Goal: Book appointment/travel/reservation

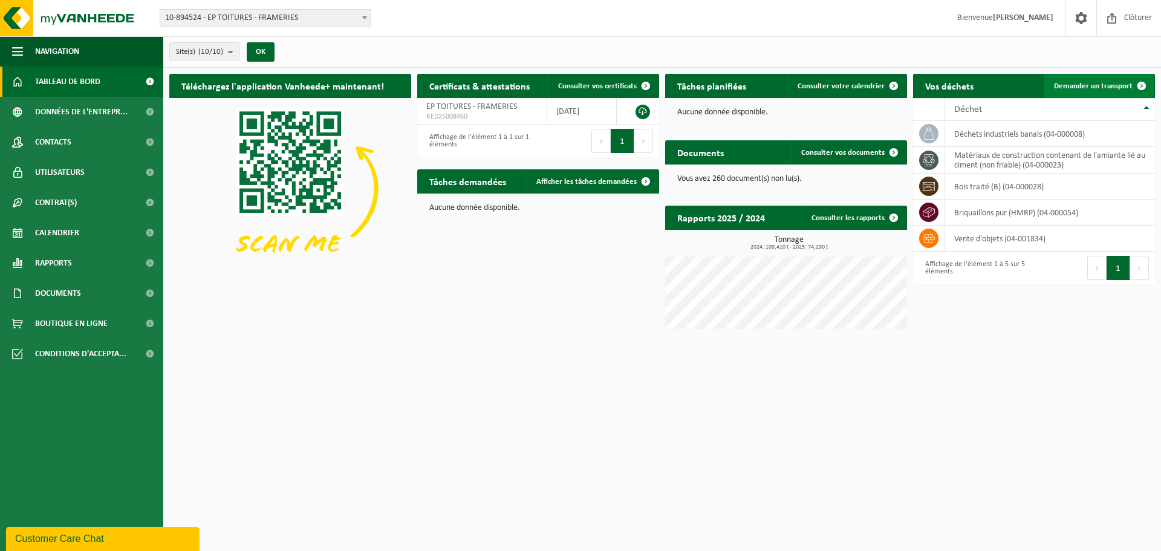
click at [1062, 82] on span "Demander un transport" at bounding box center [1093, 86] width 79 height 8
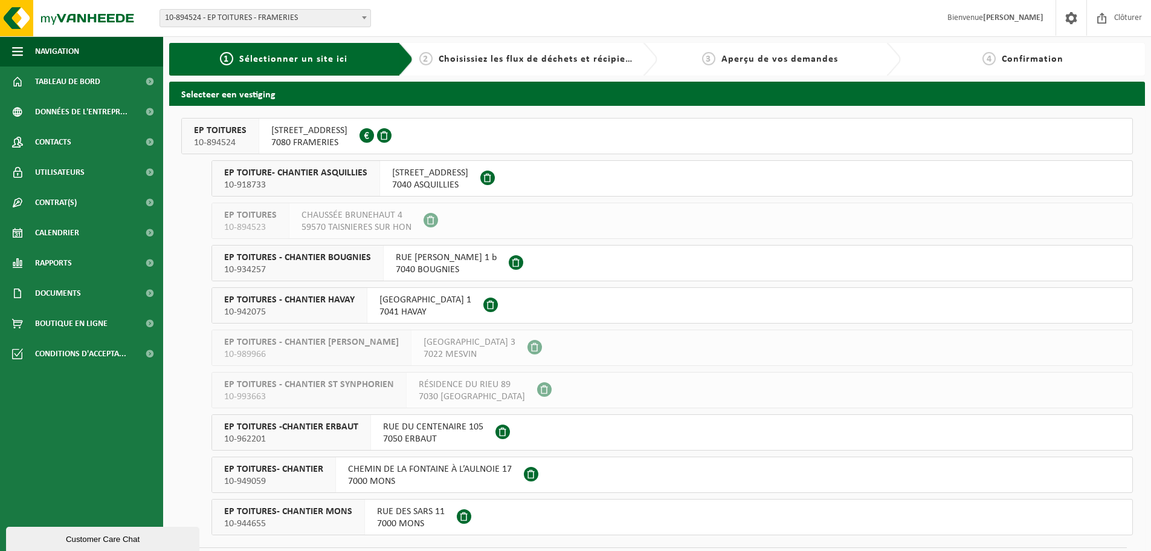
click at [348, 135] on span "AVENUE DES NOUVELLES TECHNOLOGIES 73" at bounding box center [309, 131] width 76 height 12
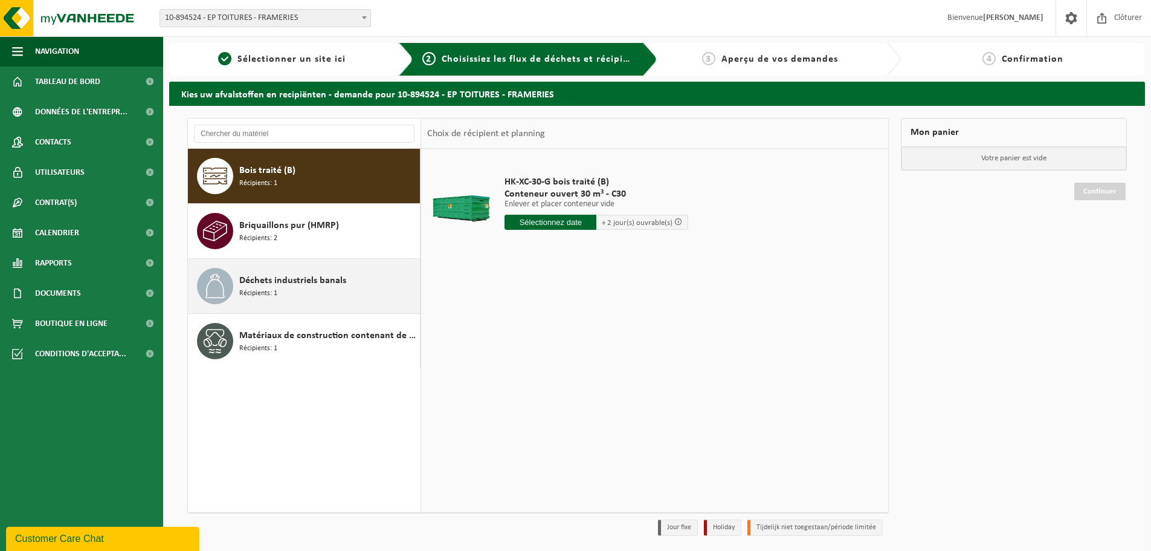
click at [346, 289] on div "Déchets industriels banals Récipients: 1" at bounding box center [328, 286] width 178 height 36
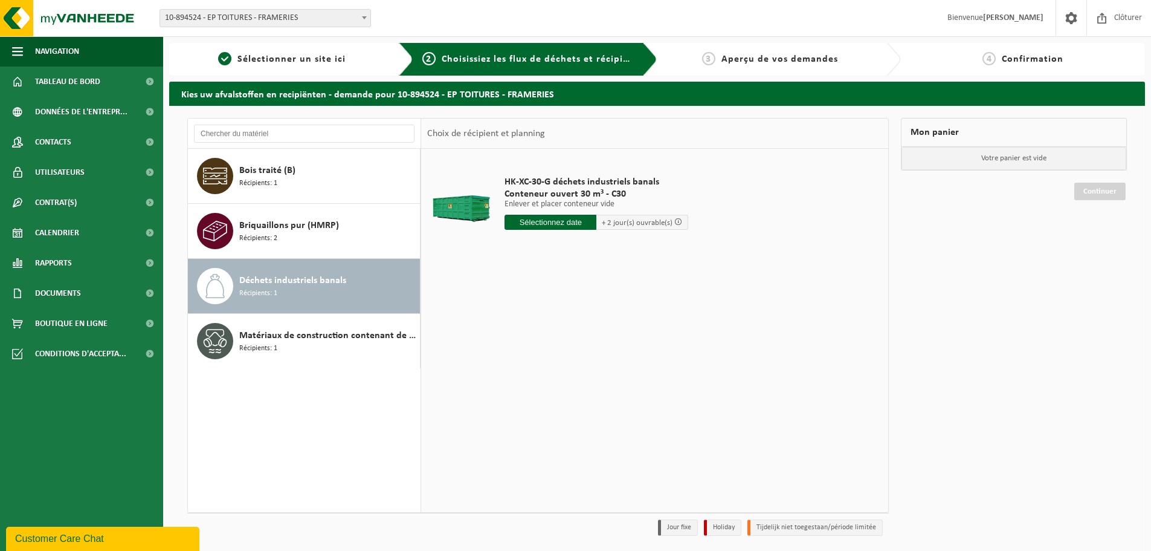
click at [557, 225] on input "text" at bounding box center [551, 222] width 92 height 15
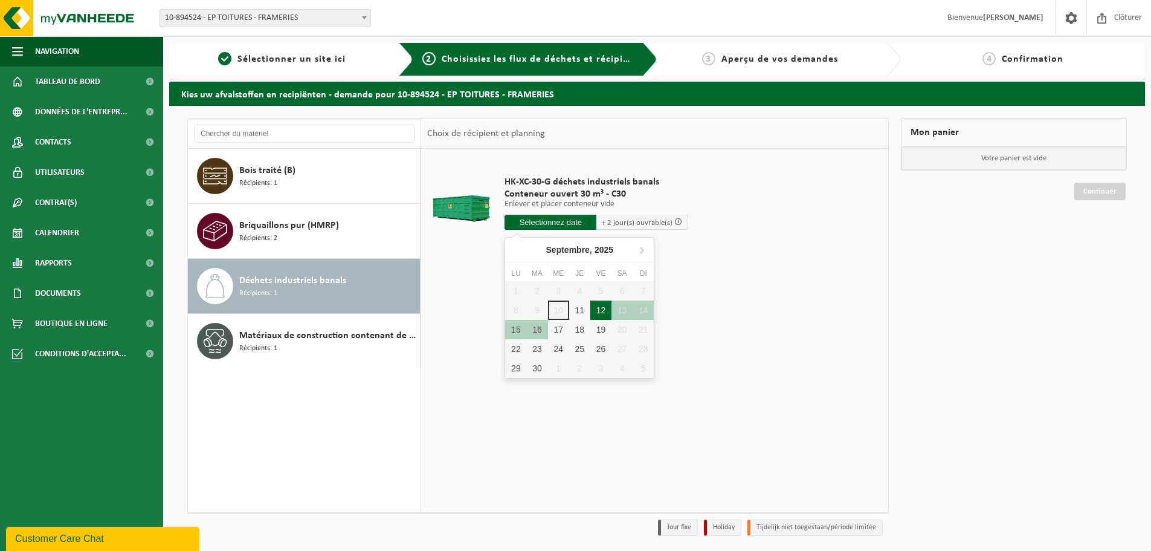
click at [595, 310] on div "12" at bounding box center [601, 309] width 21 height 19
type input "à partir de 2025-09-12"
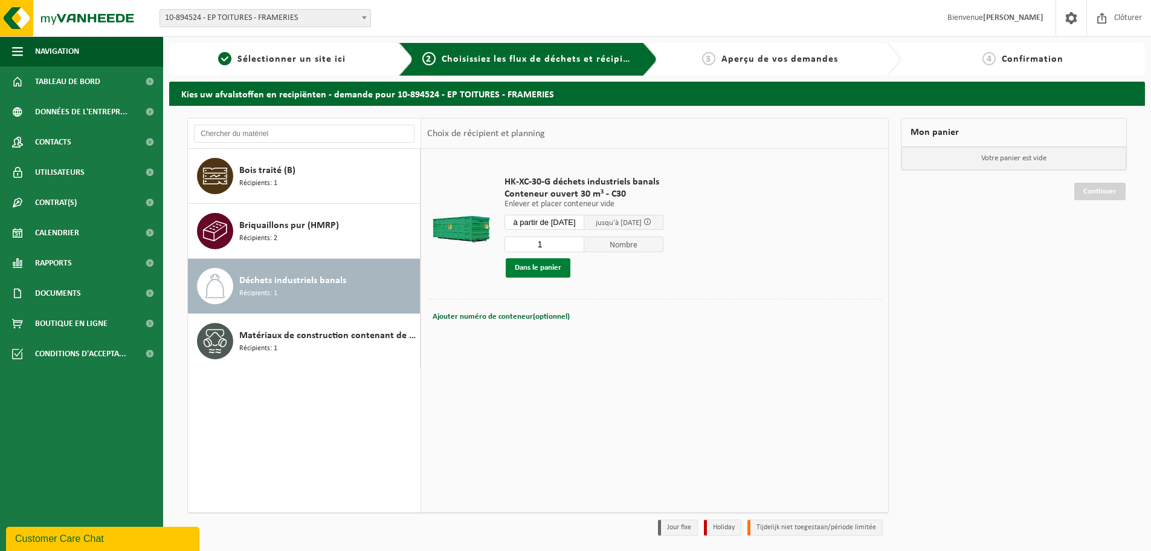
click at [534, 268] on button "Dans le panier" at bounding box center [538, 267] width 65 height 19
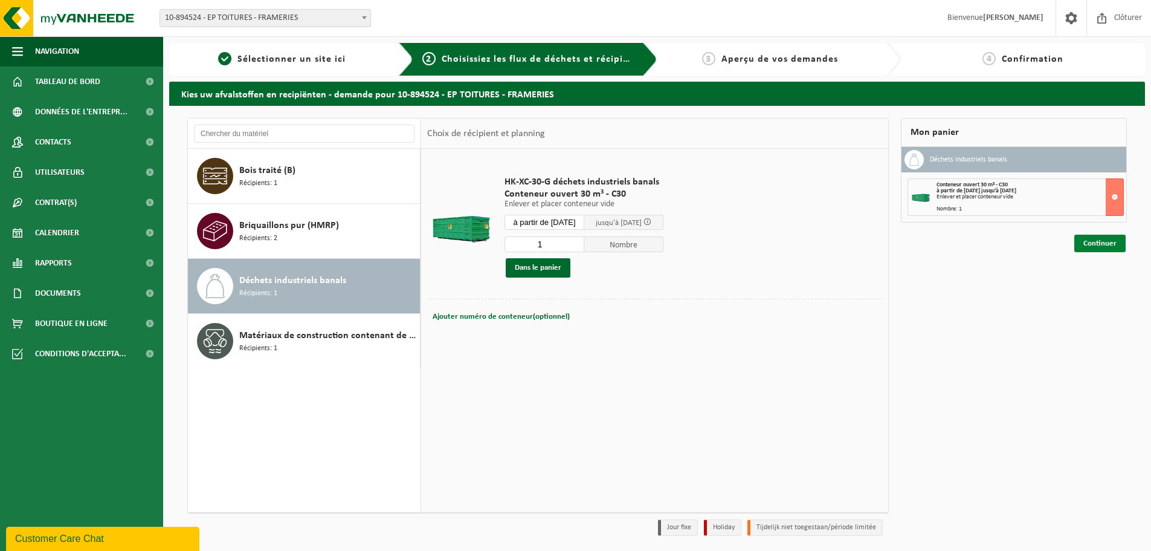
click at [1115, 248] on link "Continuer" at bounding box center [1100, 244] width 51 height 18
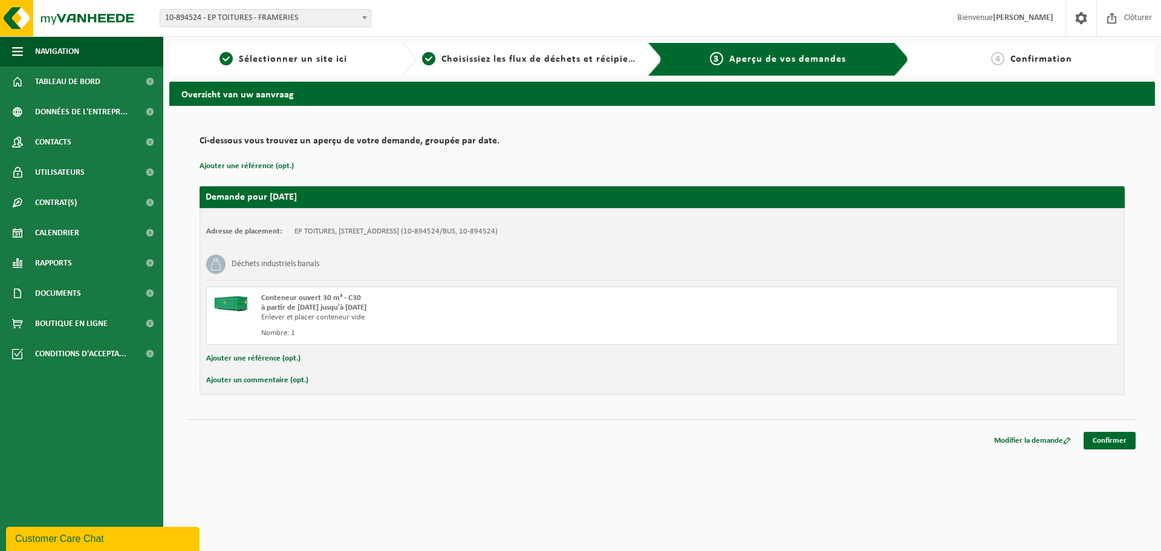
click at [285, 380] on button "Ajouter un commentaire (opt.)" at bounding box center [257, 380] width 102 height 16
click at [285, 380] on input "text" at bounding box center [681, 381] width 849 height 18
type input "Echange du container "tout venant""
click at [1113, 440] on link "Confirmer" at bounding box center [1109, 443] width 52 height 18
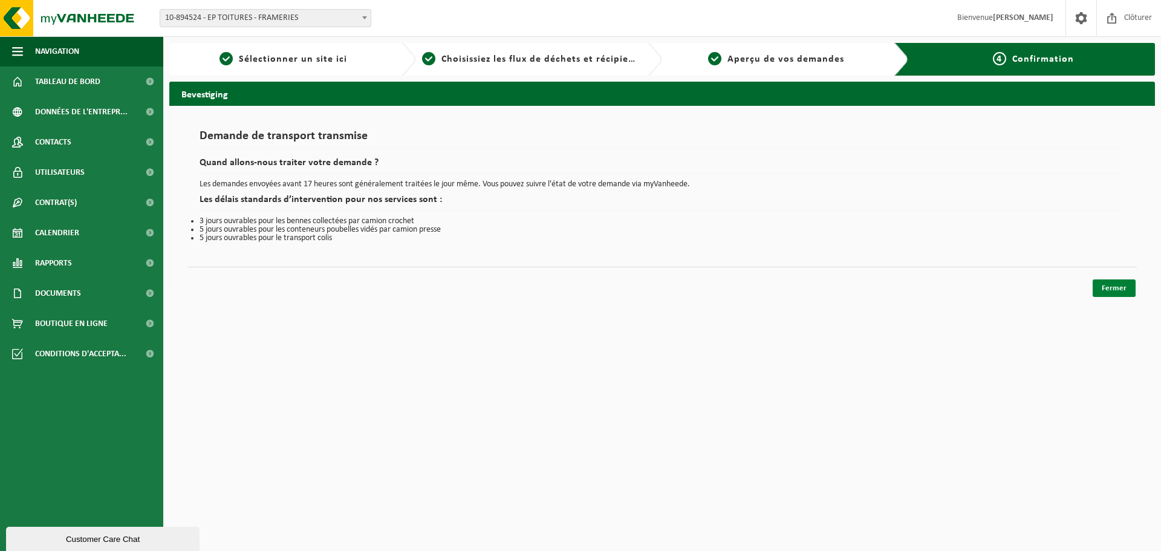
click at [1110, 287] on link "Fermer" at bounding box center [1113, 288] width 43 height 18
